Goal: Task Accomplishment & Management: Use online tool/utility

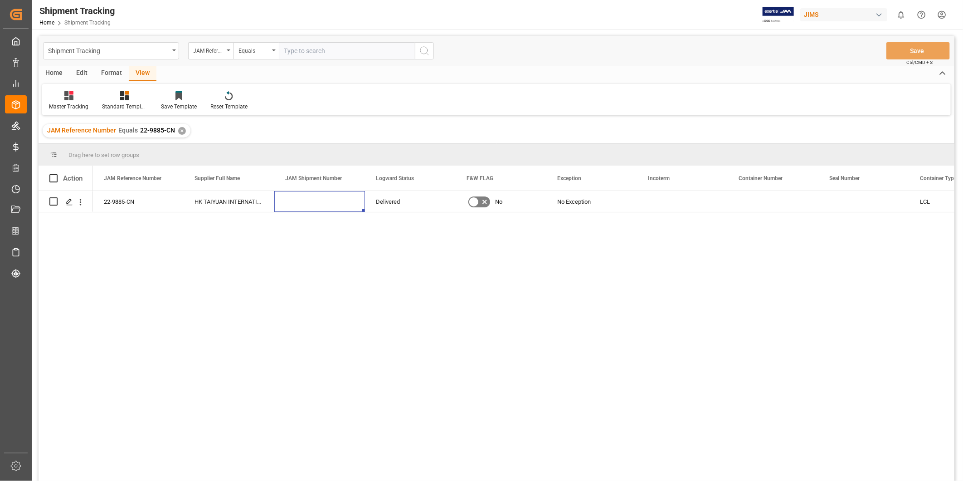
click at [182, 132] on div "✕" at bounding box center [182, 131] width 8 height 8
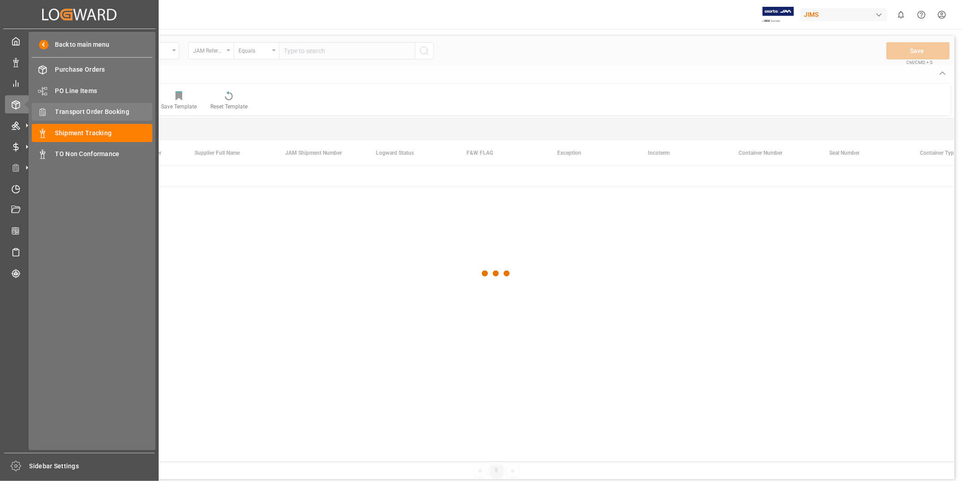
click at [75, 113] on span "Transport Order Booking" at bounding box center [103, 112] width 97 height 10
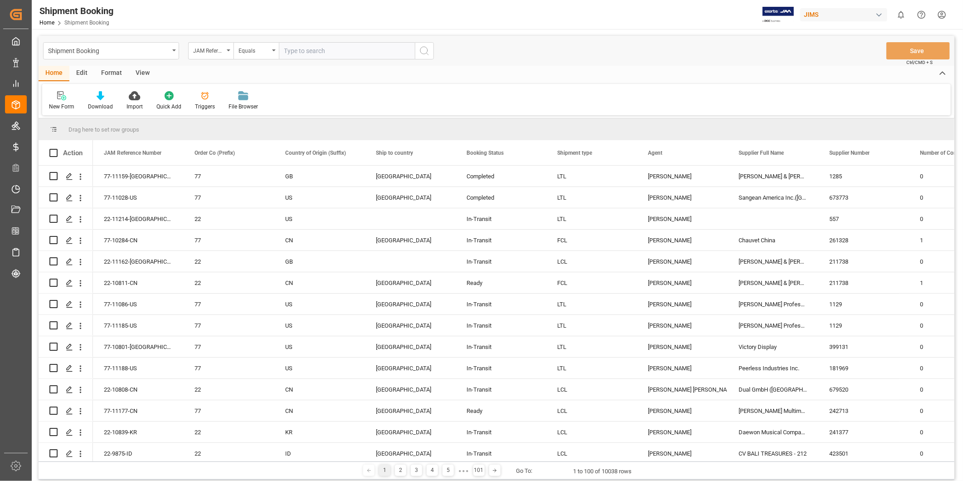
click at [304, 56] on input "text" at bounding box center [347, 50] width 136 height 17
paste input "22-11241-[GEOGRAPHIC_DATA]"
type input "22-11241-[GEOGRAPHIC_DATA]"
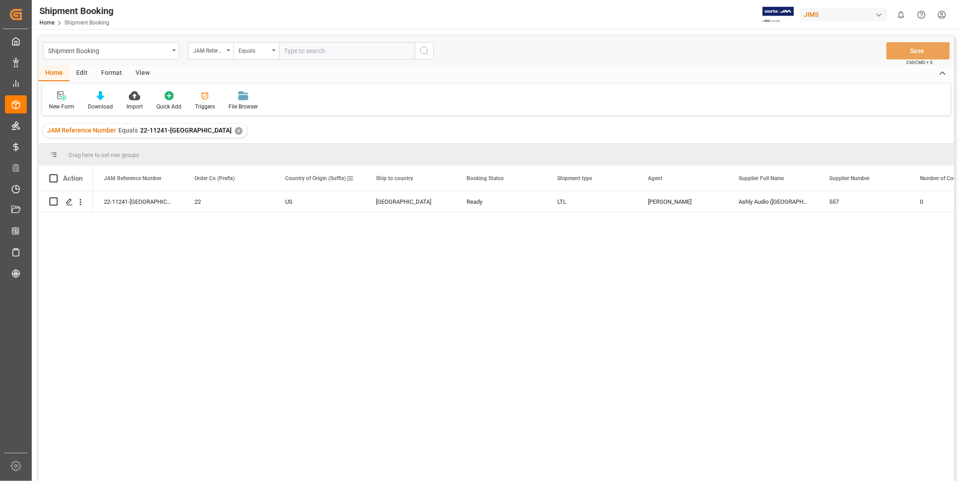
click at [354, 178] on div "Country of Origin (Suffix)" at bounding box center [319, 177] width 91 height 25
click at [352, 176] on span at bounding box center [350, 178] width 8 height 8
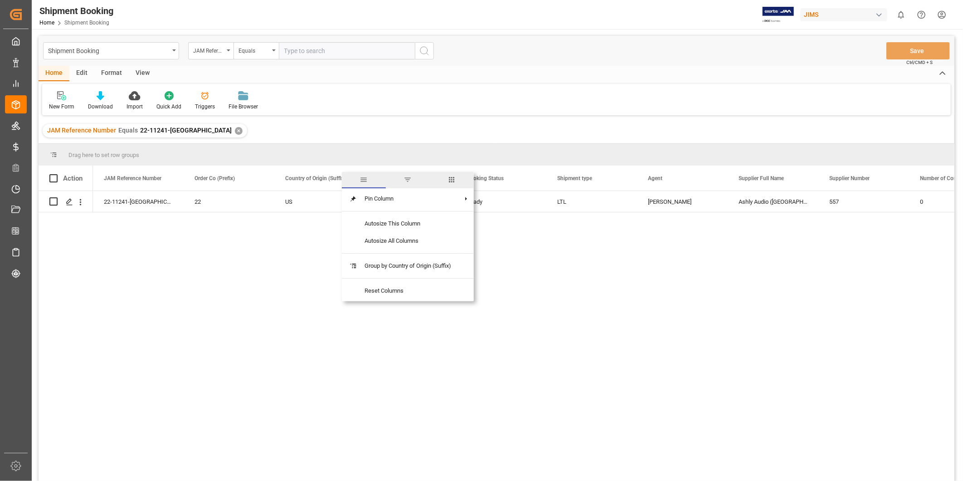
click at [454, 173] on span "columns" at bounding box center [452, 180] width 44 height 16
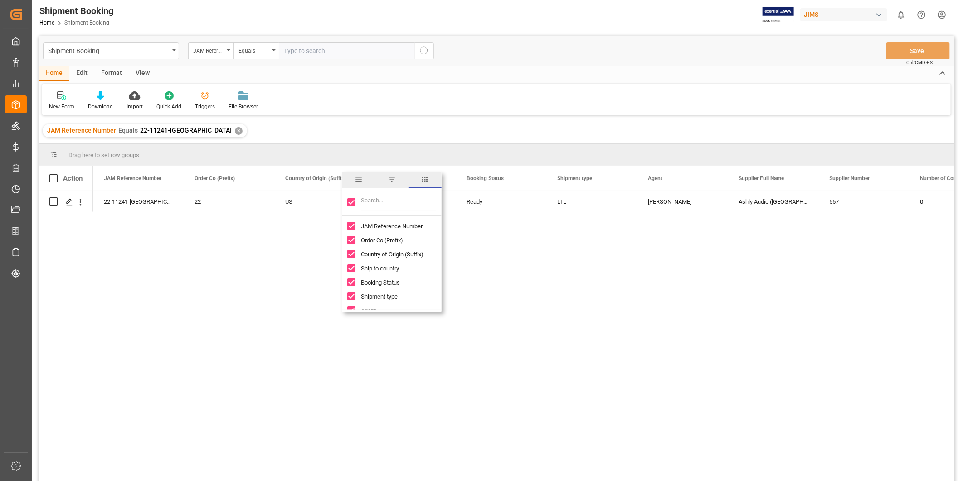
click at [352, 226] on input "JAM Reference Number column toggle visibility (visible)" at bounding box center [351, 226] width 8 height 8
checkbox input "false"
click at [354, 221] on div "JAM Reference Number" at bounding box center [397, 226] width 100 height 14
click at [353, 222] on input "JAM Reference Number column toggle visibility (hidden)" at bounding box center [351, 226] width 8 height 8
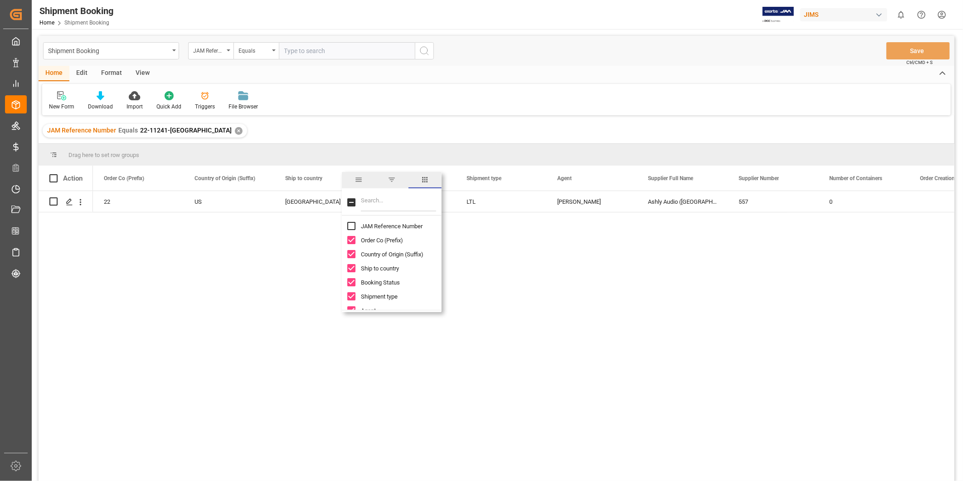
checkbox input "true"
click at [355, 202] on input "Toggle Select All Columns" at bounding box center [351, 202] width 8 height 8
checkbox input "false"
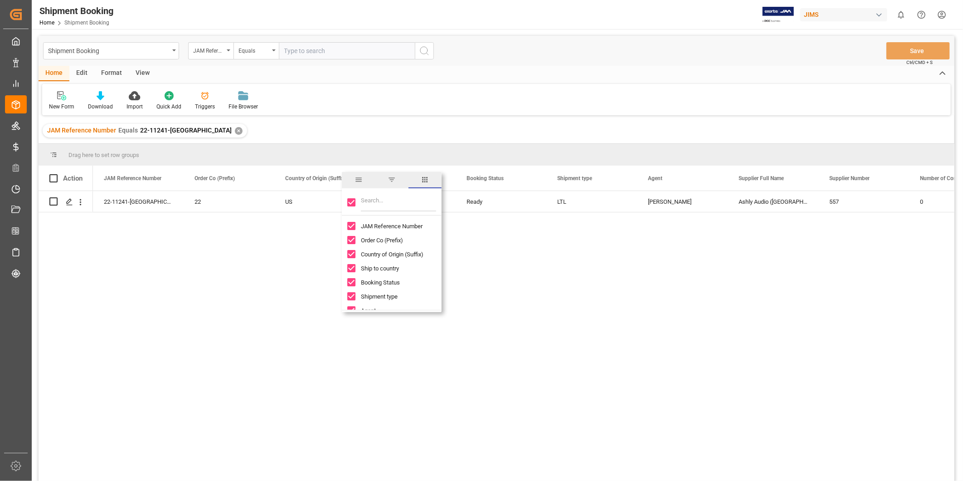
checkbox input "false"
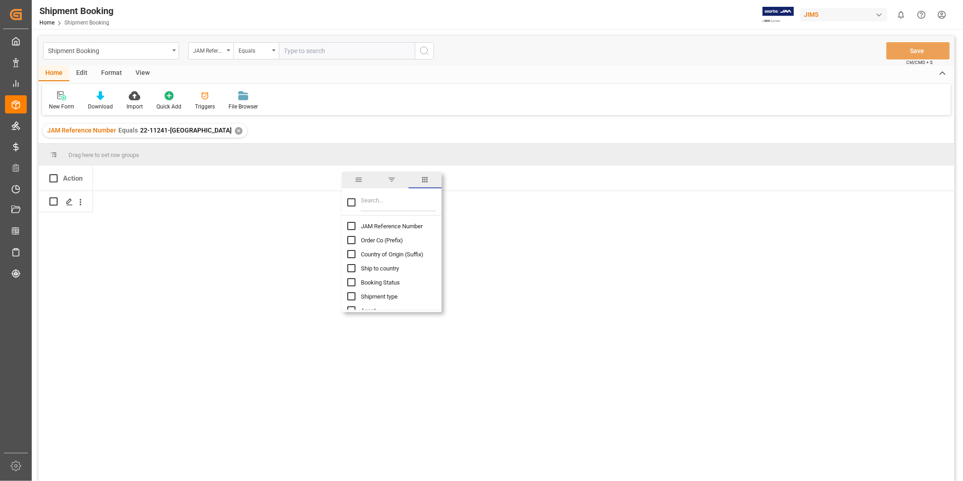
drag, startPoint x: 351, startPoint y: 226, endPoint x: 365, endPoint y: 218, distance: 16.6
click at [351, 227] on input "JAM Reference Number column toggle visibility (hidden)" at bounding box center [351, 226] width 8 height 8
checkbox input "true"
checkbox input "false"
click at [373, 211] on div at bounding box center [392, 202] width 100 height 25
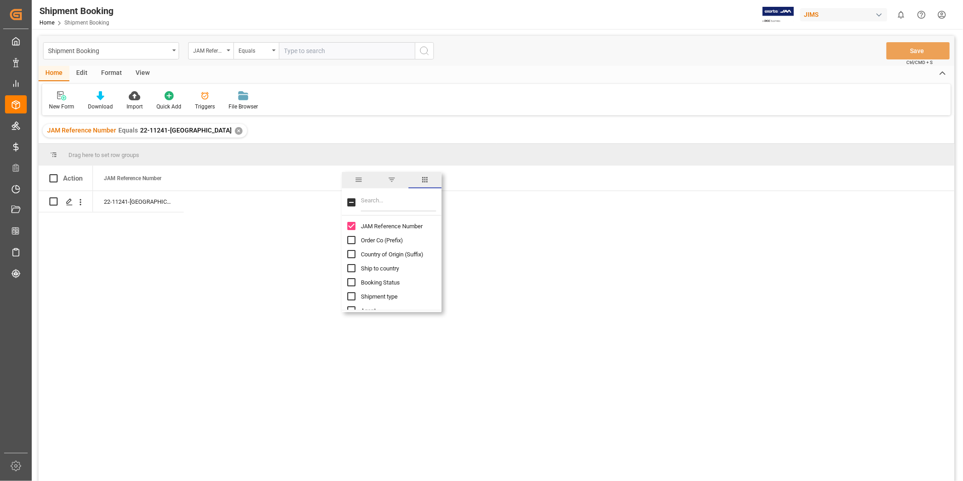
click at [377, 205] on input "Filter Columns Input" at bounding box center [398, 202] width 75 height 18
type input "fre"
click at [350, 242] on input "Freight Allocated Local Amount column toggle visibility (hidden)" at bounding box center [351, 240] width 8 height 8
checkbox input "true"
checkbox input "false"
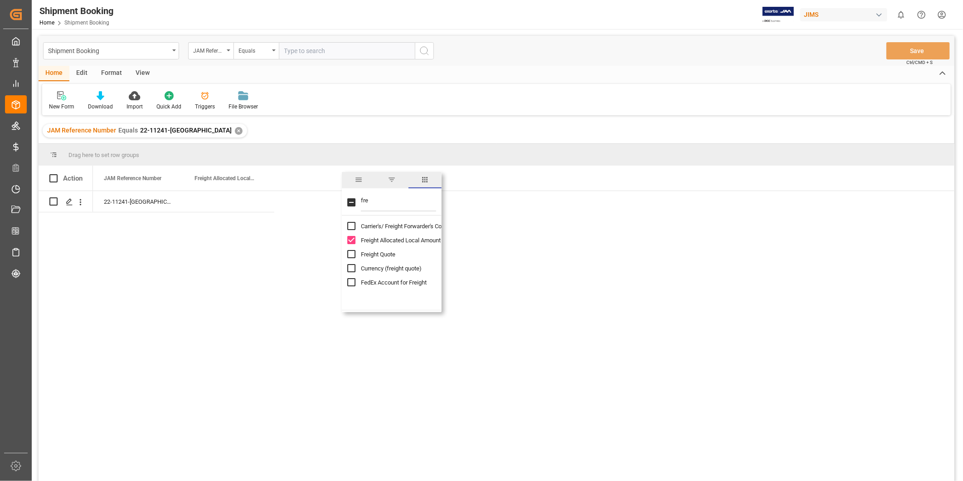
click at [375, 201] on input "fre" at bounding box center [398, 202] width 75 height 18
type input "cur"
click at [354, 239] on input "Currency (freight quote) column toggle visibility (hidden)" at bounding box center [351, 240] width 8 height 8
checkbox input "true"
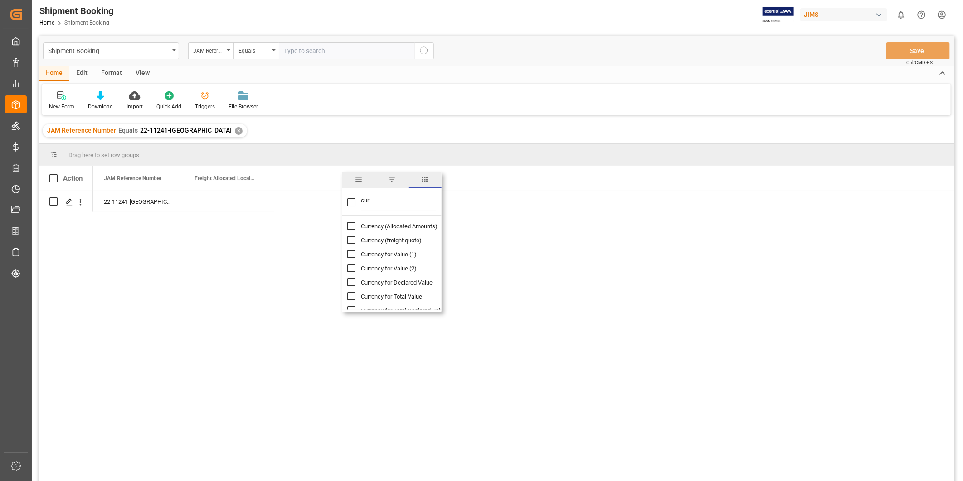
checkbox input "false"
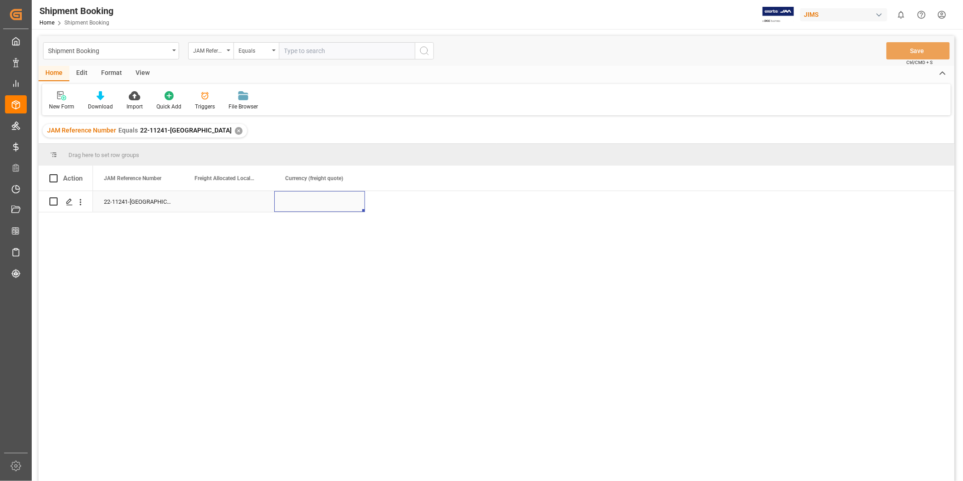
click at [313, 207] on div "Press SPACE to select this row." at bounding box center [319, 201] width 91 height 21
click at [248, 201] on div "Press SPACE to select this row." at bounding box center [229, 201] width 91 height 21
type input "300"
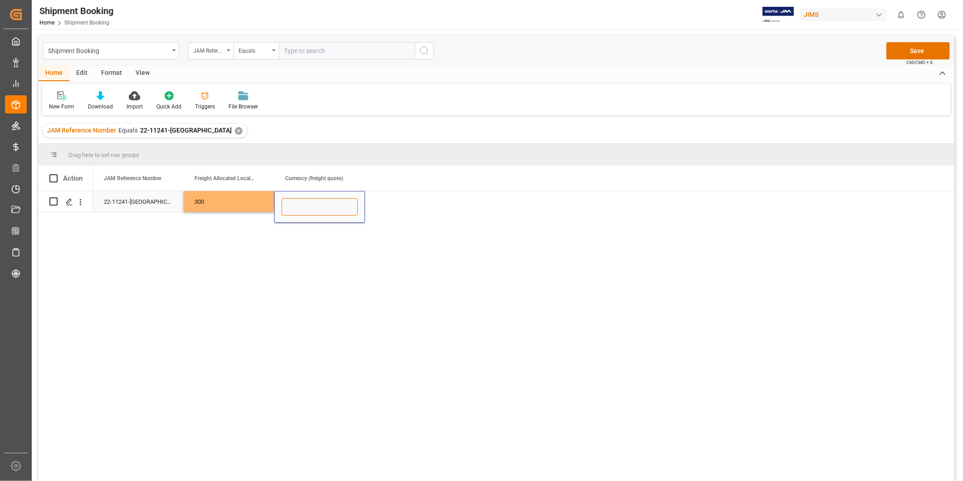
click at [306, 206] on input "Press SPACE to select this row." at bounding box center [320, 206] width 76 height 17
type input "USD"
click at [471, 201] on div "22-11241-US 300 USD" at bounding box center [524, 339] width 862 height 296
click at [466, 204] on div "22-11241-US 300 USD" at bounding box center [524, 339] width 862 height 296
click at [225, 209] on div "300" at bounding box center [229, 201] width 91 height 21
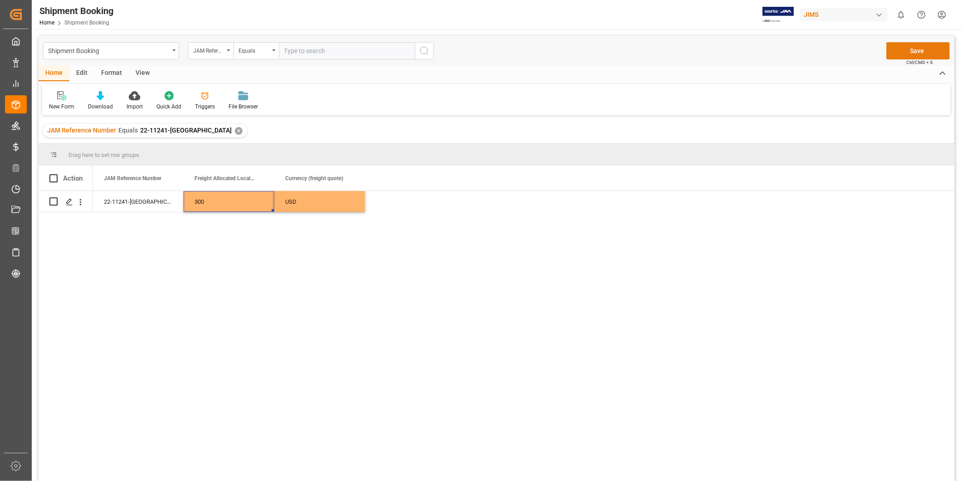
click at [921, 57] on button "Save" at bounding box center [917, 50] width 63 height 17
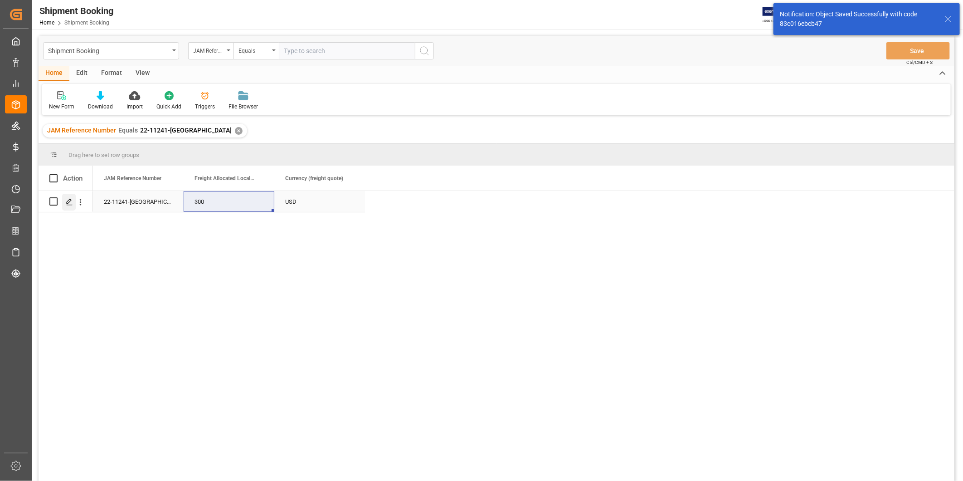
click at [68, 200] on polygon "Press SPACE to select this row." at bounding box center [69, 201] width 5 height 5
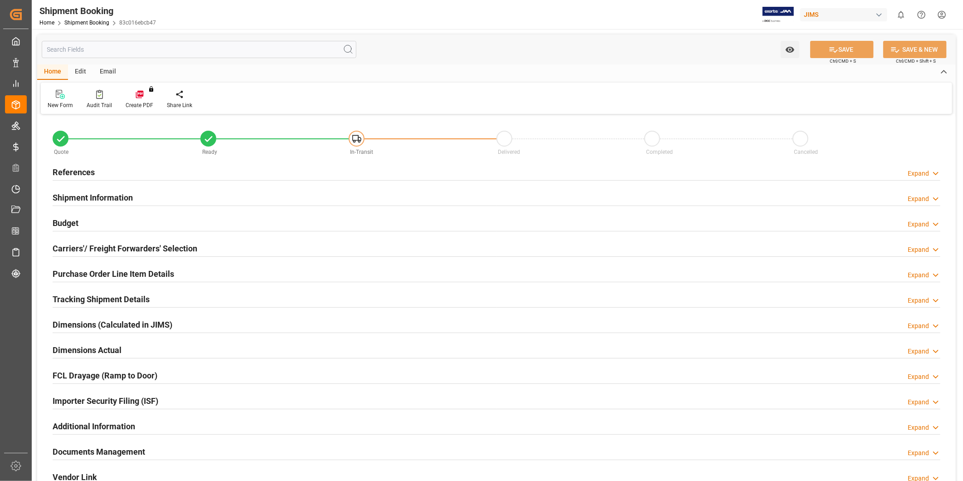
type input "300"
click at [82, 223] on div "Budget Expand" at bounding box center [497, 222] width 888 height 17
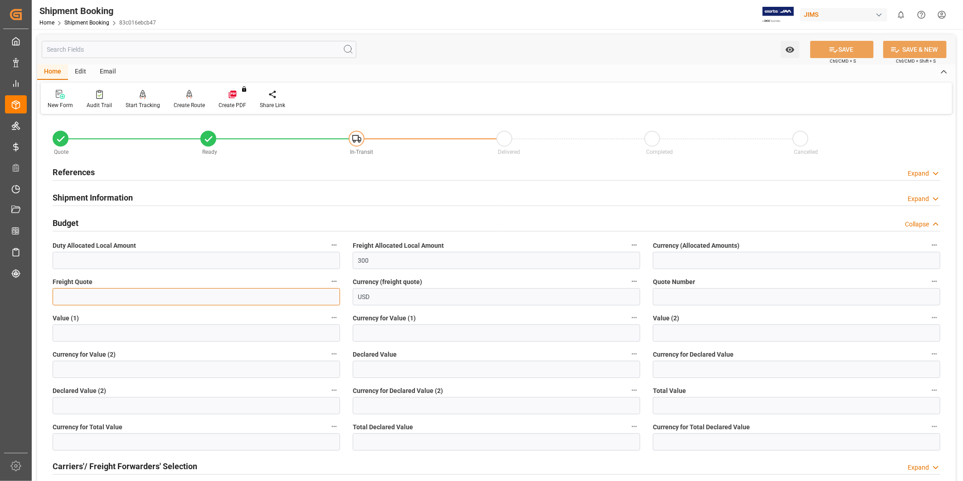
click at [127, 294] on input "text" at bounding box center [196, 296] width 287 height 17
type input "300"
click at [257, 262] on input "text" at bounding box center [196, 260] width 287 height 17
click at [859, 53] on button "SAVE" at bounding box center [841, 49] width 63 height 17
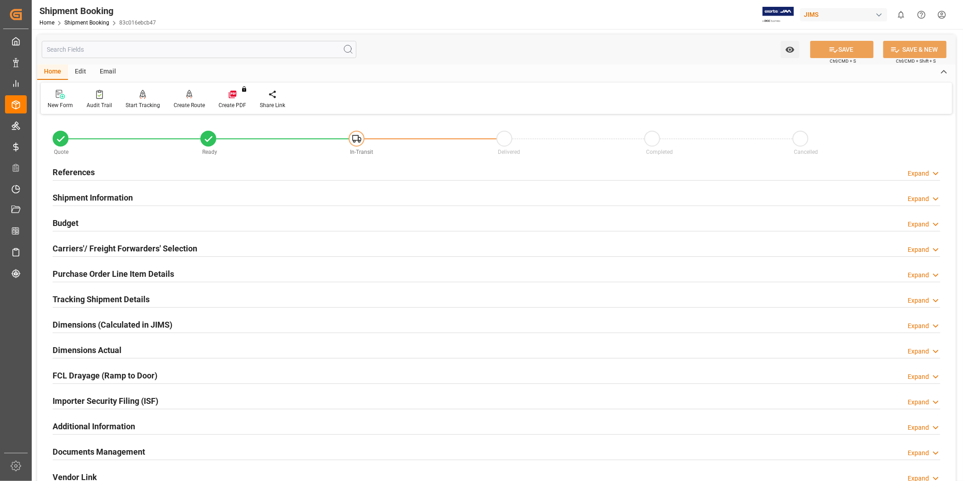
click at [150, 246] on h2 "Carriers'/ Freight Forwarders' Selection" at bounding box center [125, 248] width 145 height 12
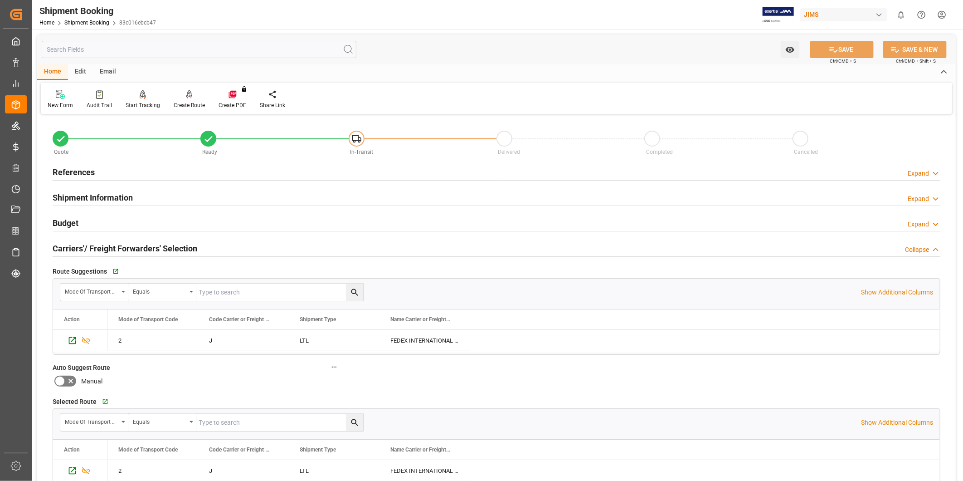
click at [138, 249] on h2 "Carriers'/ Freight Forwarders' Selection" at bounding box center [125, 248] width 145 height 12
